Goal: Use online tool/utility

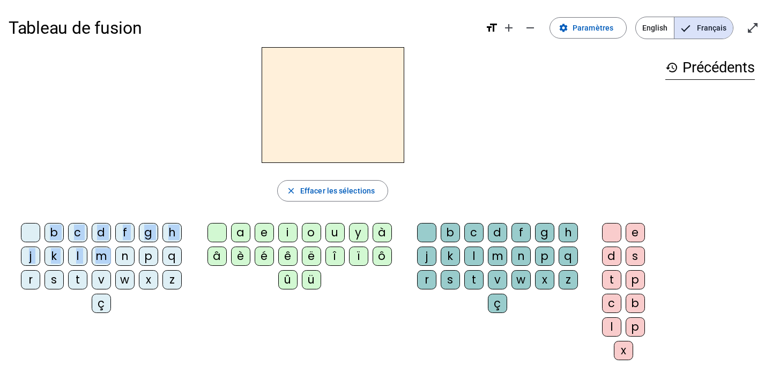
drag, startPoint x: 122, startPoint y: 258, endPoint x: 306, endPoint y: 130, distance: 223.8
click at [306, 130] on div "close [PERSON_NAME] les sélections b c d f g h j k l m n p q r s t v w x z ç a …" at bounding box center [333, 208] width 648 height 322
click at [116, 262] on div "n" at bounding box center [124, 256] width 19 height 19
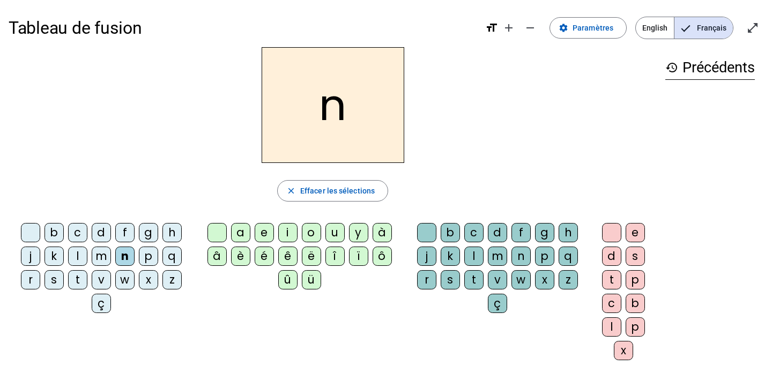
click at [218, 254] on div "â" at bounding box center [216, 256] width 19 height 19
click at [450, 230] on div "b" at bounding box center [450, 232] width 19 height 19
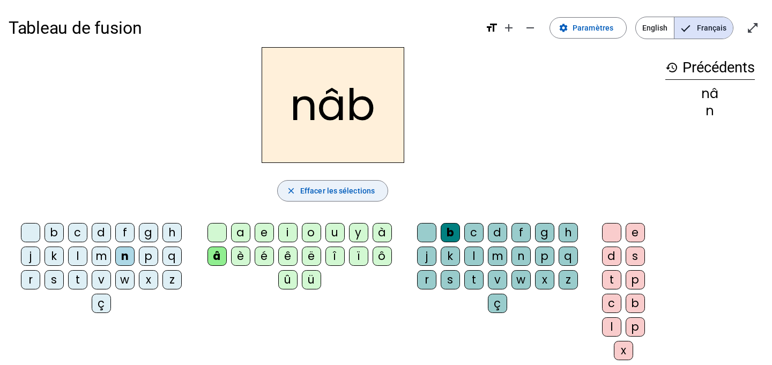
click at [375, 194] on span "button" at bounding box center [333, 191] width 110 height 26
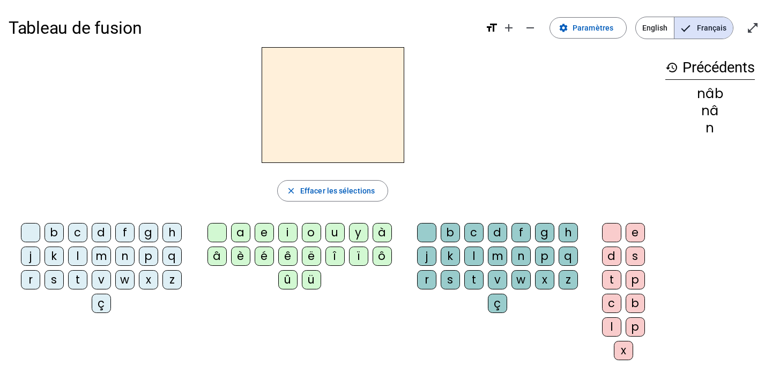
click at [706, 74] on h3 "history Précédents" at bounding box center [710, 68] width 90 height 24
click at [646, 35] on span "English" at bounding box center [655, 27] width 38 height 21
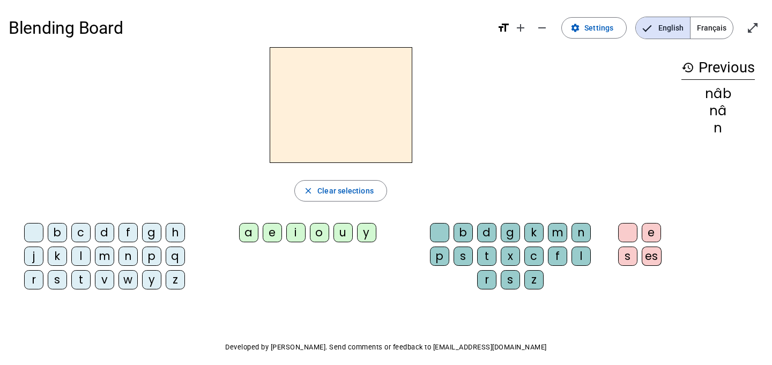
click at [711, 32] on span "Français" at bounding box center [711, 27] width 42 height 21
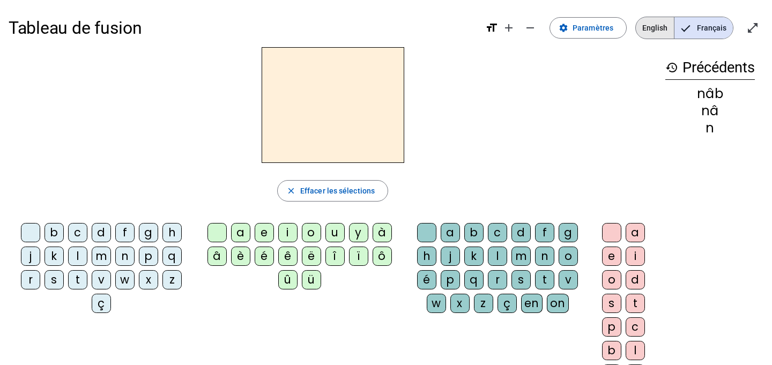
click at [659, 27] on span "English" at bounding box center [655, 27] width 38 height 21
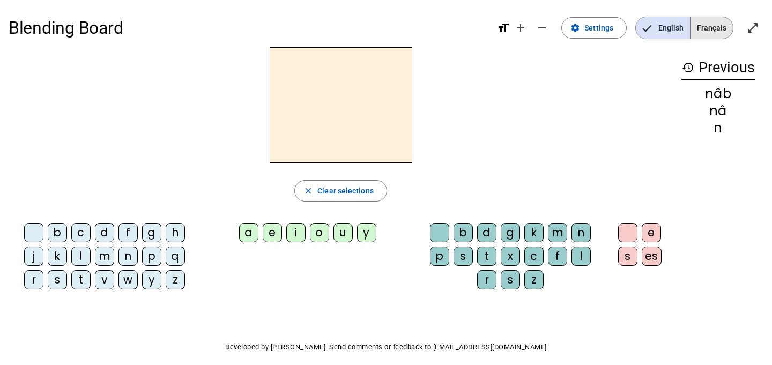
click at [727, 20] on span "Français" at bounding box center [711, 27] width 42 height 21
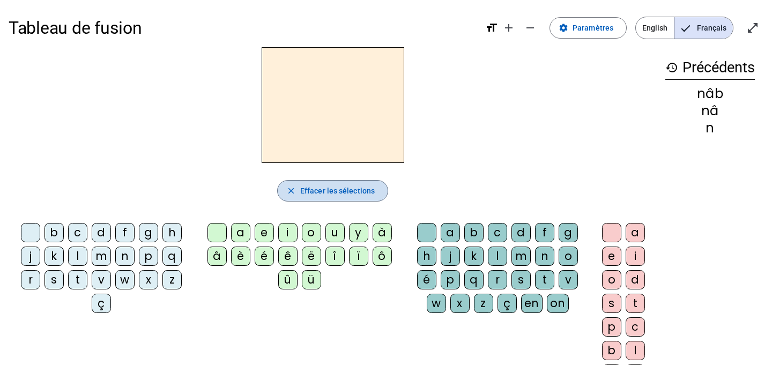
click at [335, 191] on span "Effacer les sélections" at bounding box center [337, 190] width 75 height 13
click at [491, 27] on mat-icon "format_size" at bounding box center [491, 27] width 13 height 13
click at [511, 27] on mat-icon "add" at bounding box center [508, 27] width 13 height 13
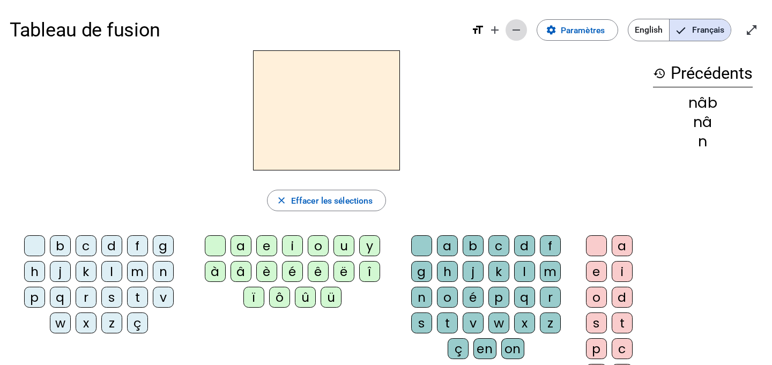
click at [523, 33] on span "Diminuer la taille de la police" at bounding box center [516, 30] width 26 height 26
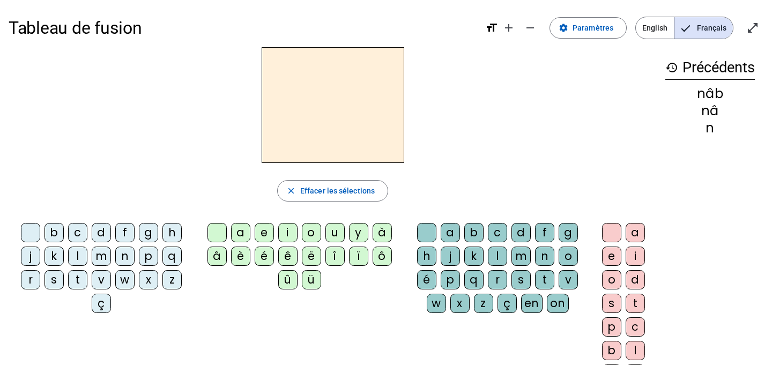
click at [303, 144] on h2 at bounding box center [333, 105] width 143 height 116
drag, startPoint x: 380, startPoint y: 134, endPoint x: 426, endPoint y: 144, distance: 47.2
click at [426, 144] on div at bounding box center [333, 105] width 648 height 116
